Goal: Check status

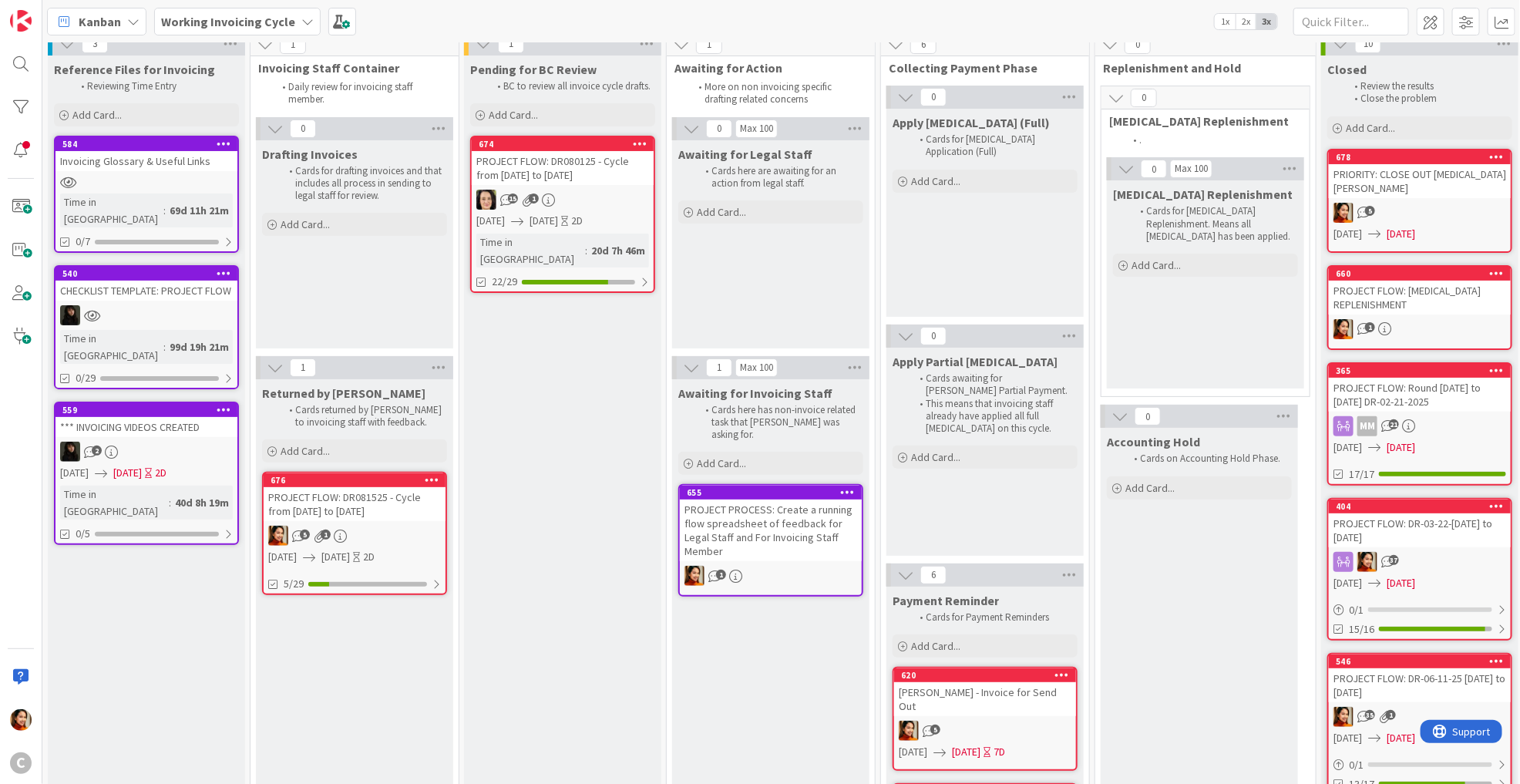
click at [399, 513] on div "PROJECT FLOW: DR081525 - Cycle from [DATE] to [DATE]" at bounding box center [354, 504] width 182 height 34
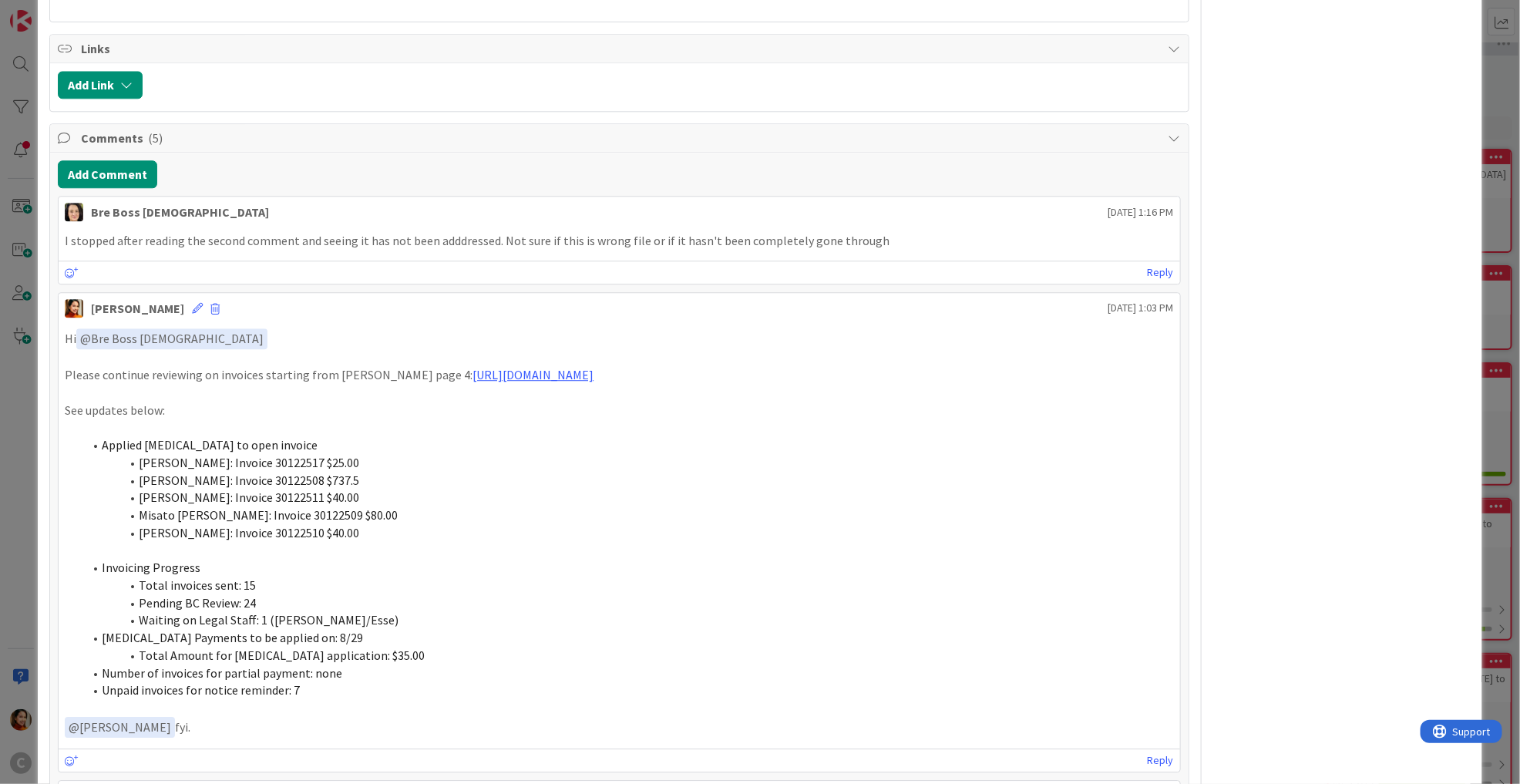
scroll to position [2046, 0]
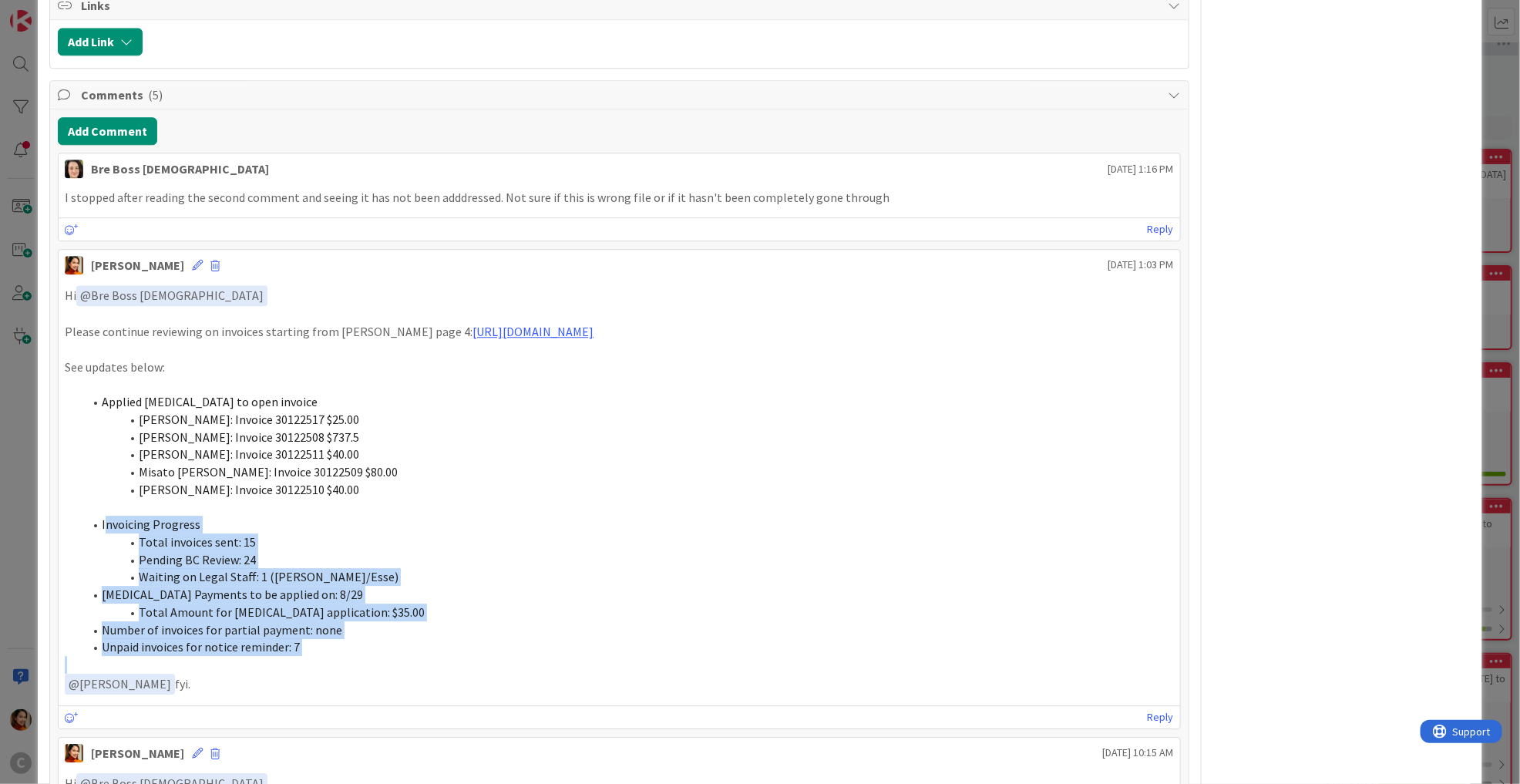
drag, startPoint x: 104, startPoint y: 513, endPoint x: 385, endPoint y: 661, distance: 317.6
click at [385, 661] on div "Hi ﻿ @ Bre Boss [DEMOGRAPHIC_DATA] ﻿ Please continue reviewing on invoices star…" at bounding box center [619, 489] width 1109 height 409
copy ol "nvoicing Progress Total invoices sent: 15 Pending BC Review: 24 Waiting on Lega…"
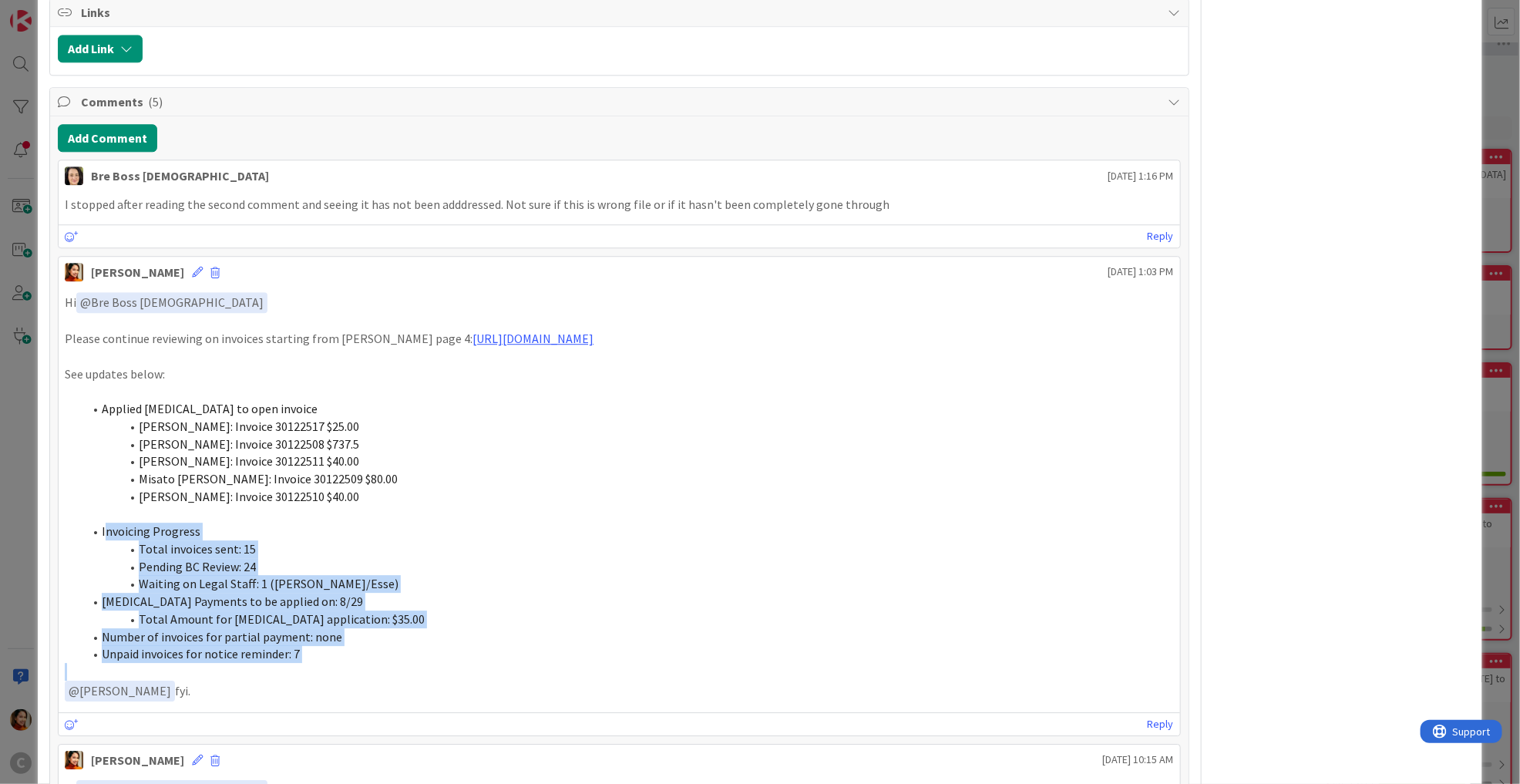
click at [361, 425] on li "[PERSON_NAME]: Invoice 30122517 $25.00" at bounding box center [628, 426] width 1090 height 17
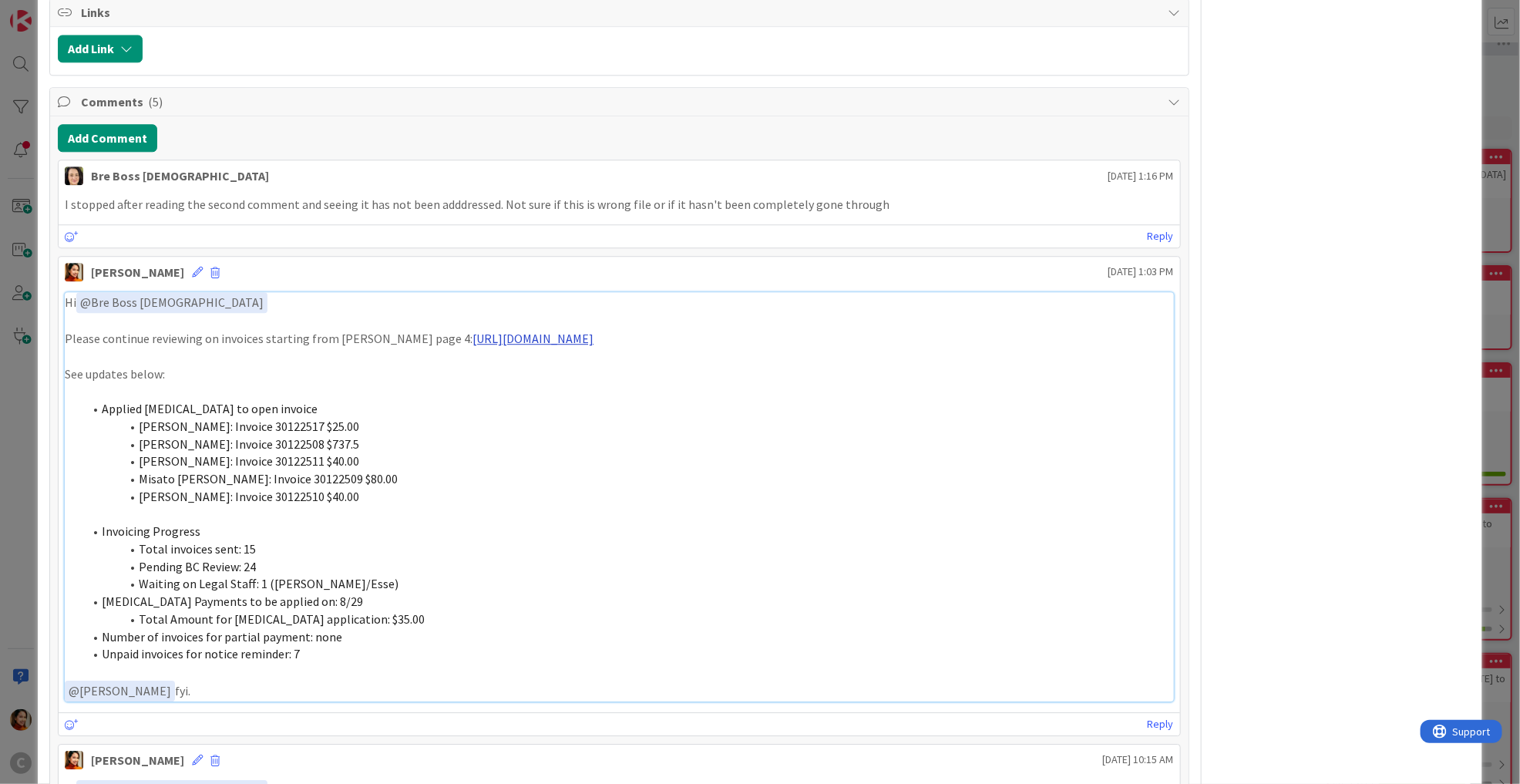
click at [487, 331] on link "[URL][DOMAIN_NAME]" at bounding box center [533, 338] width 121 height 16
click at [32, 371] on div "ID 676 Working Invoicing Cycle Returned by [PERSON_NAME] Title 57 / 128 PROJECT…" at bounding box center [760, 392] width 1520 height 784
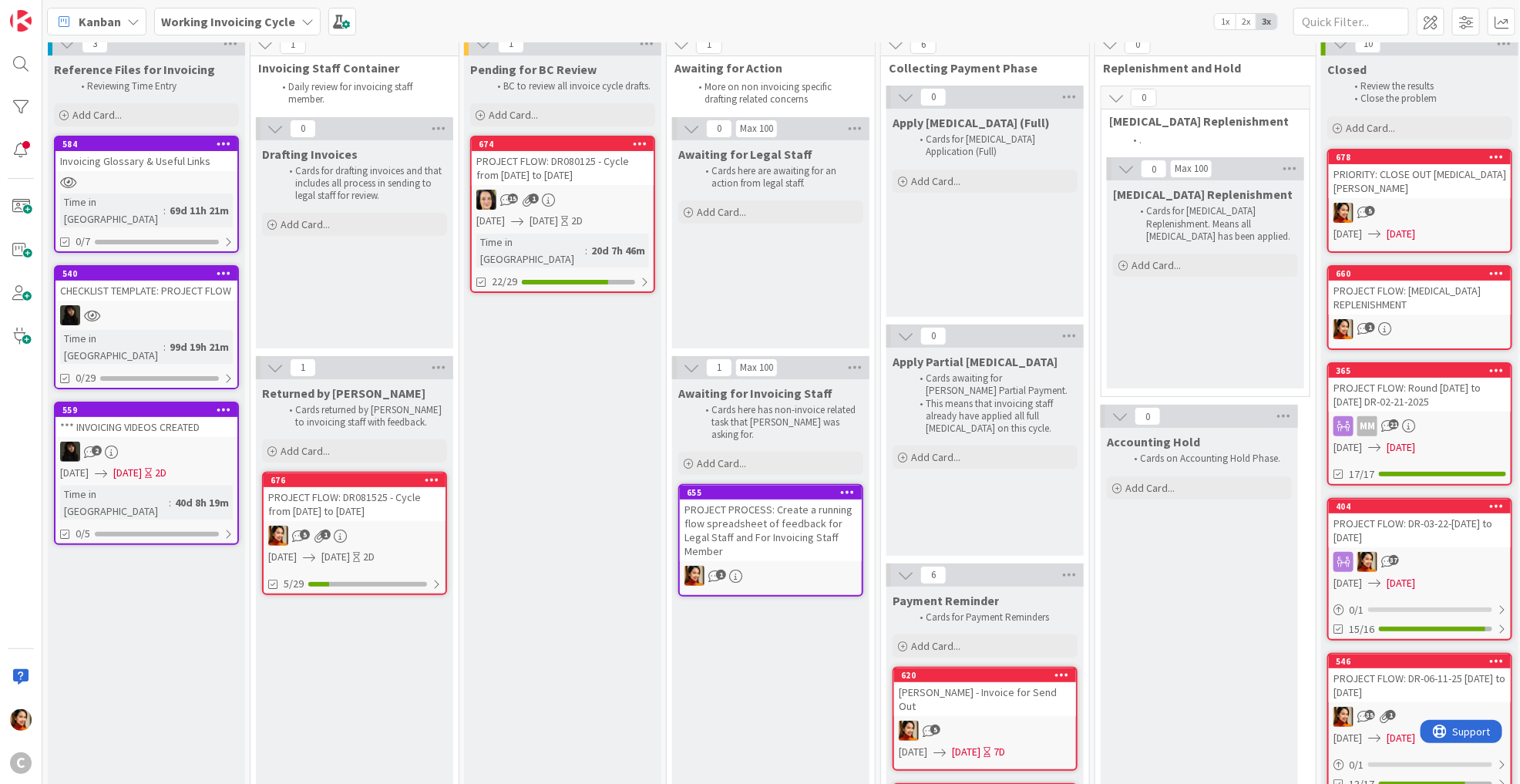
click at [630, 181] on div "PROJECT FLOW: DR080125 - Cycle from [DATE] to [DATE]" at bounding box center [562, 168] width 182 height 34
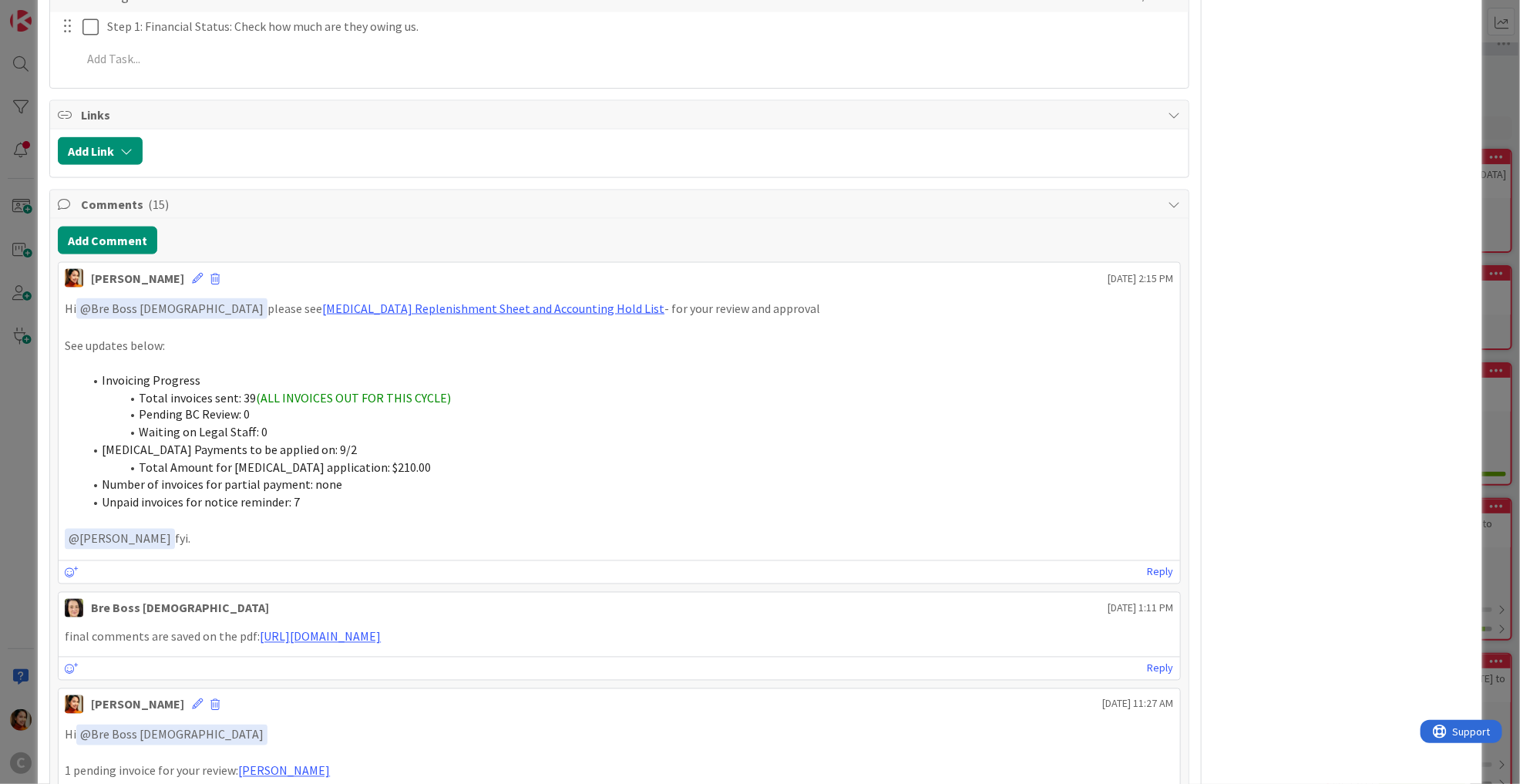
scroll to position [1147, 0]
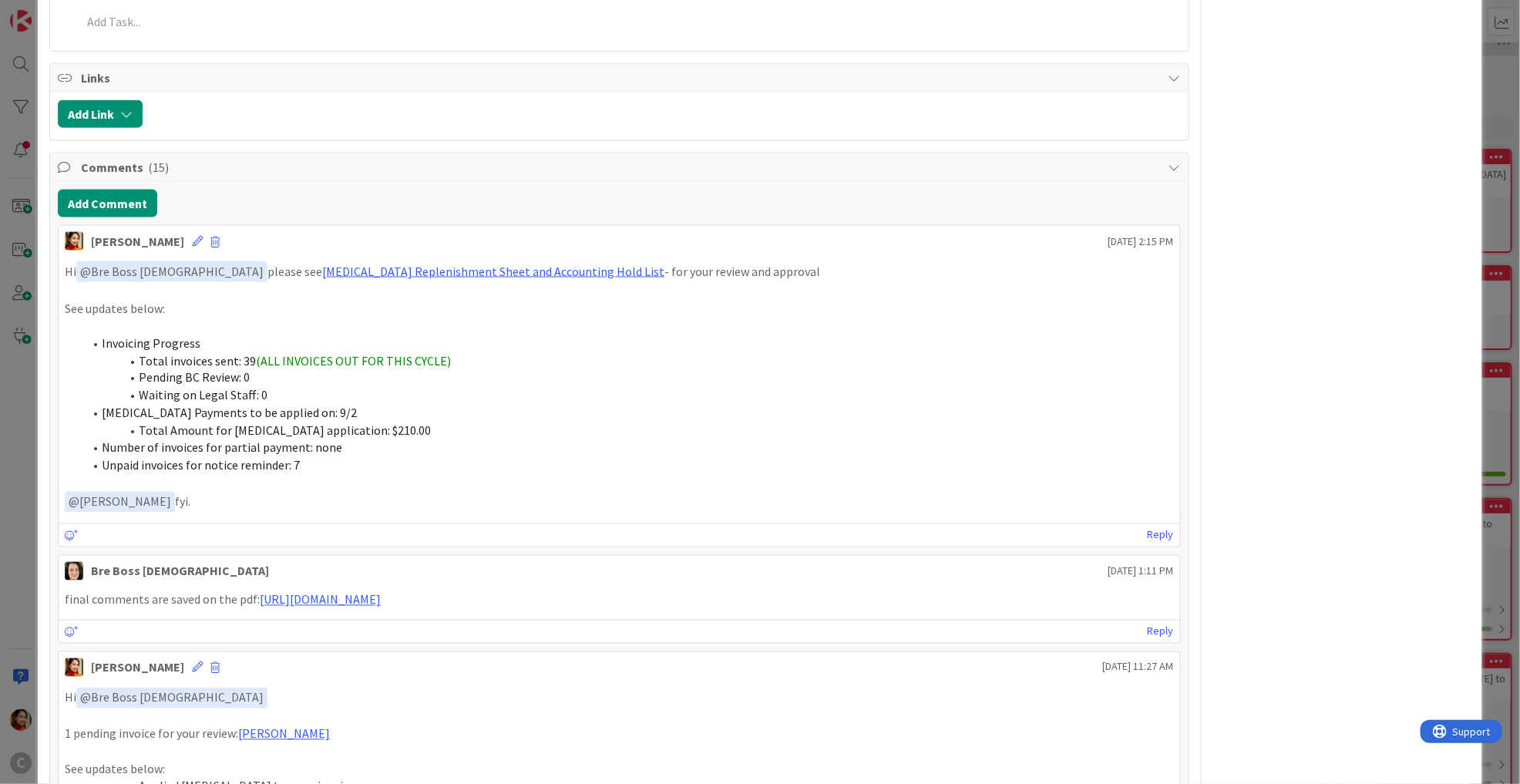
click at [8, 431] on div "ID 674 Working Invoicing Cycle Pending for BC Review Title 59 / 128 PROJECT FLO…" at bounding box center [760, 392] width 1520 height 784
